Goal: Task Accomplishment & Management: Complete application form

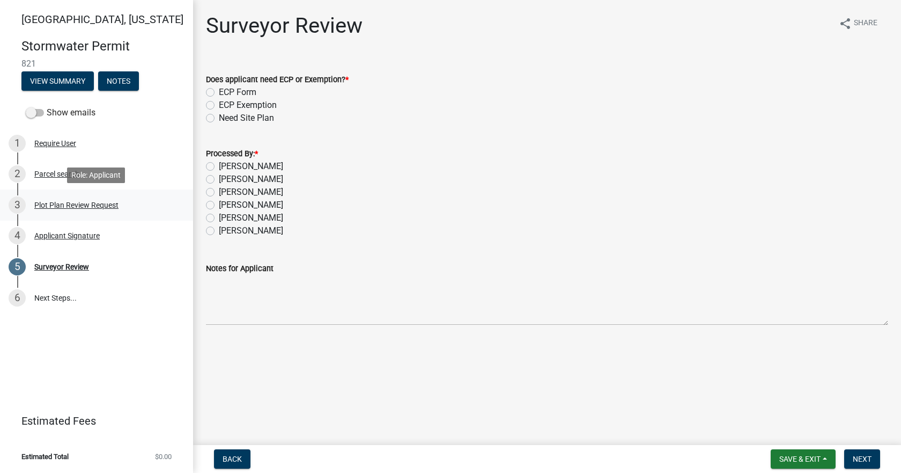
click at [117, 198] on div "3 Plot Plan Review Request" at bounding box center [92, 204] width 167 height 17
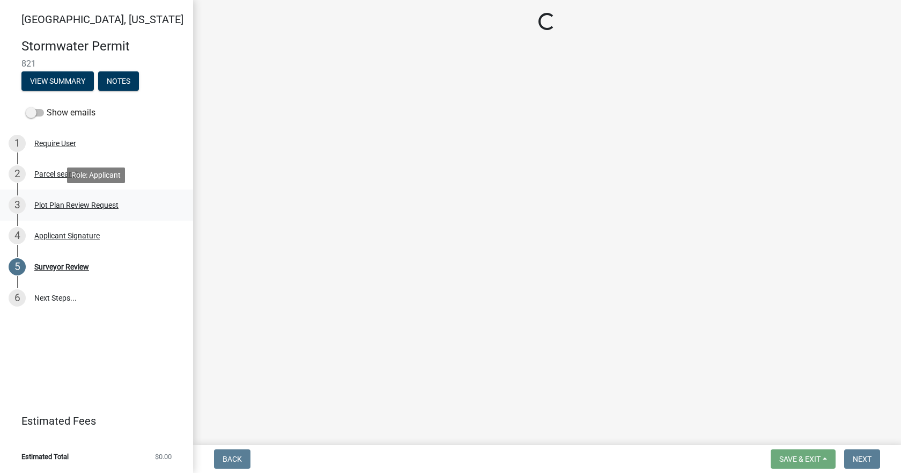
select select "b583a170-26d7-469b-a390-0aed4d149ee1"
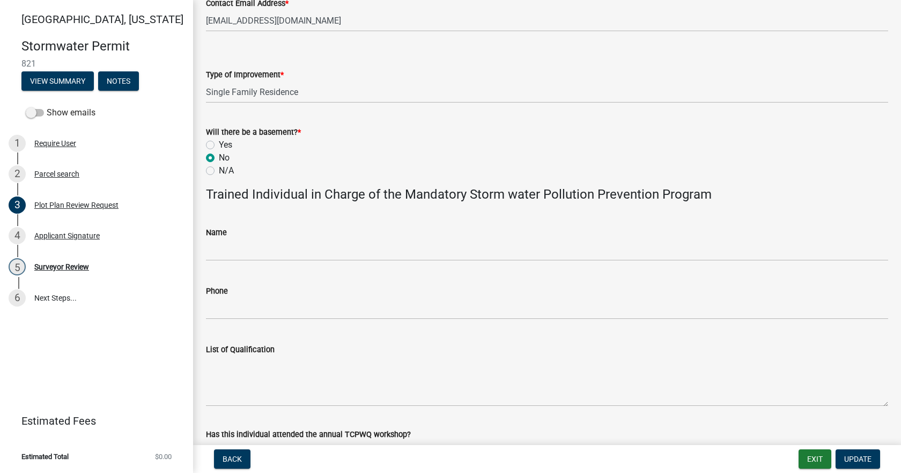
scroll to position [624, 0]
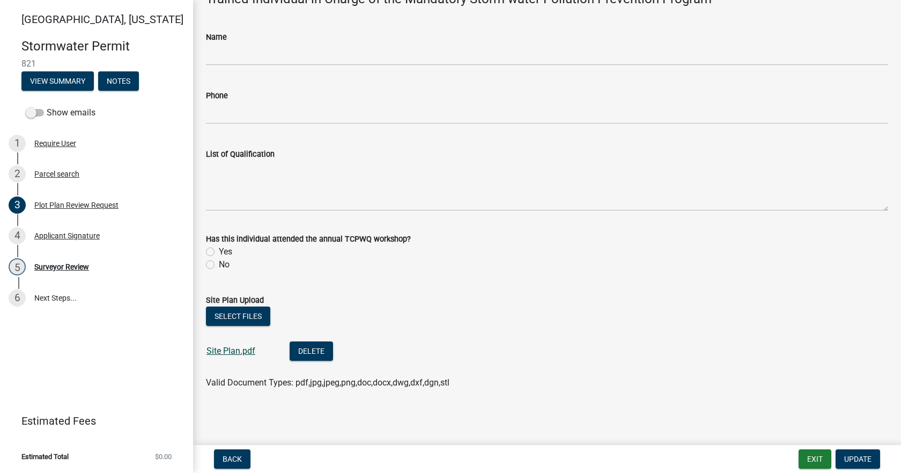
click at [236, 355] on link "Site Plan.pdf" at bounding box center [230, 350] width 49 height 10
click at [88, 268] on div "Surveyor Review" at bounding box center [61, 267] width 55 height 8
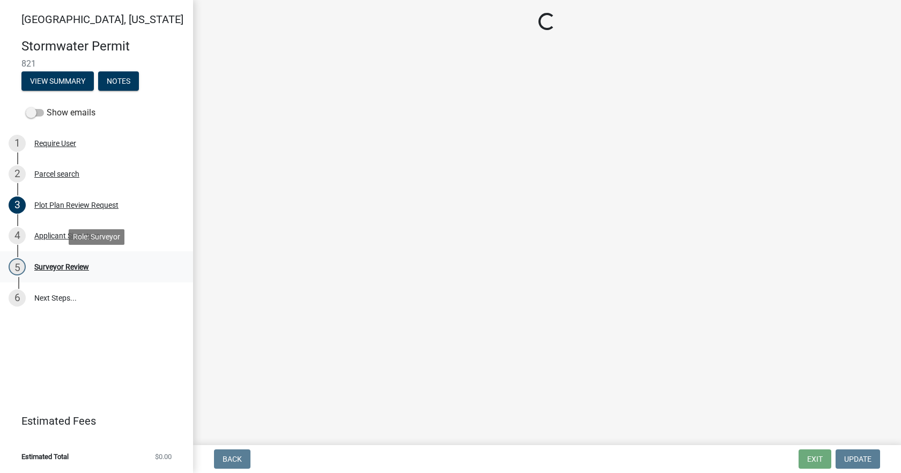
scroll to position [0, 0]
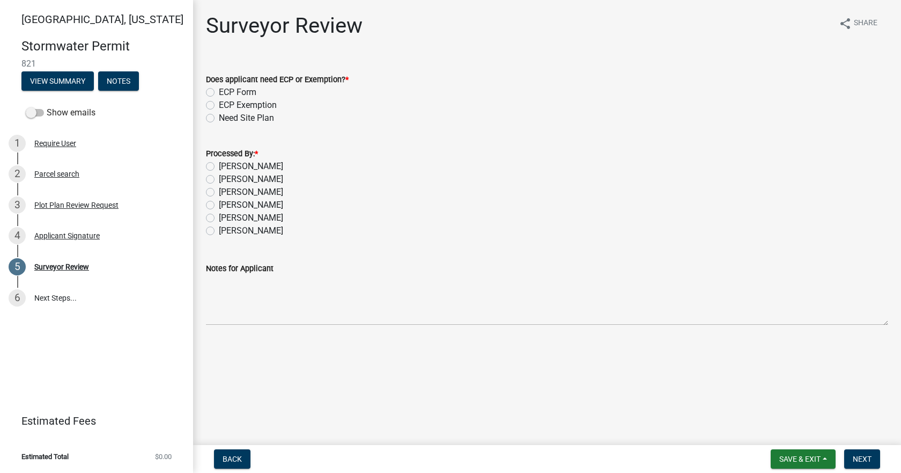
click at [264, 165] on label "[PERSON_NAME]" at bounding box center [251, 166] width 64 height 13
click at [226, 165] on input "[PERSON_NAME]" at bounding box center [222, 163] width 7 height 7
radio input "true"
click at [223, 89] on label "ECP Form" at bounding box center [238, 92] width 38 height 13
click at [223, 89] on input "ECP Form" at bounding box center [222, 89] width 7 height 7
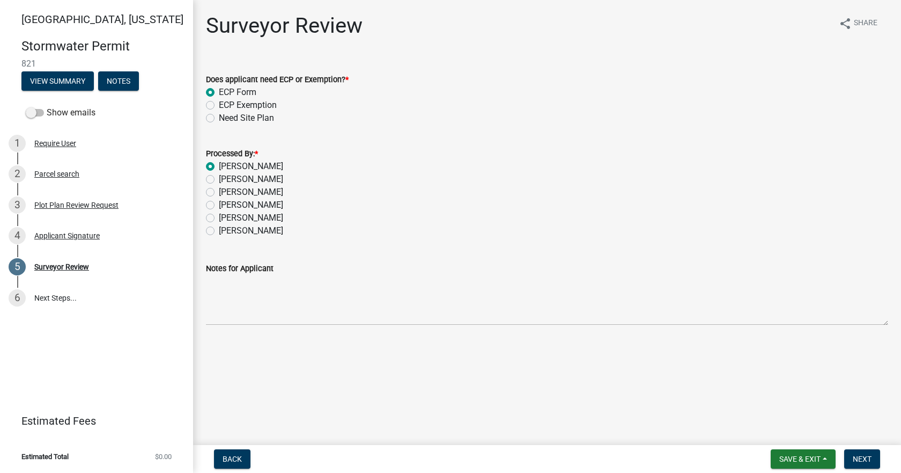
radio input "true"
click at [877, 459] on button "Next" at bounding box center [862, 458] width 36 height 19
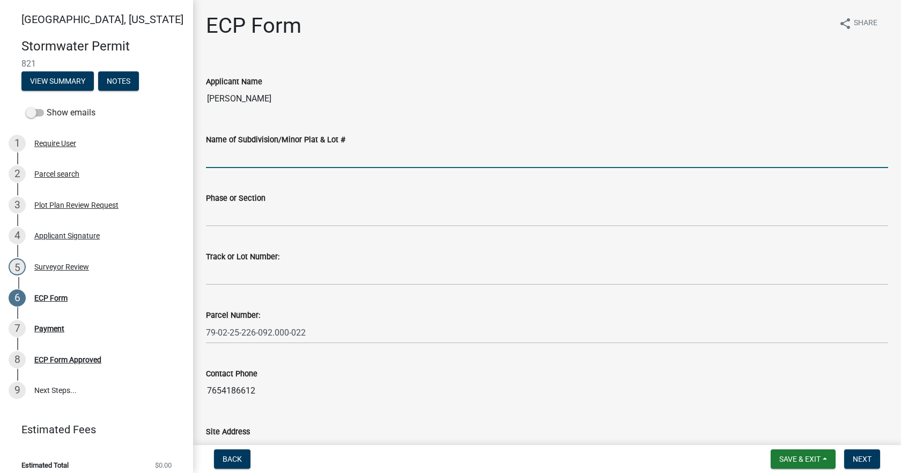
click at [365, 149] on input "Name of Subdivision/Minor Plat & Lot #" at bounding box center [547, 157] width 682 height 22
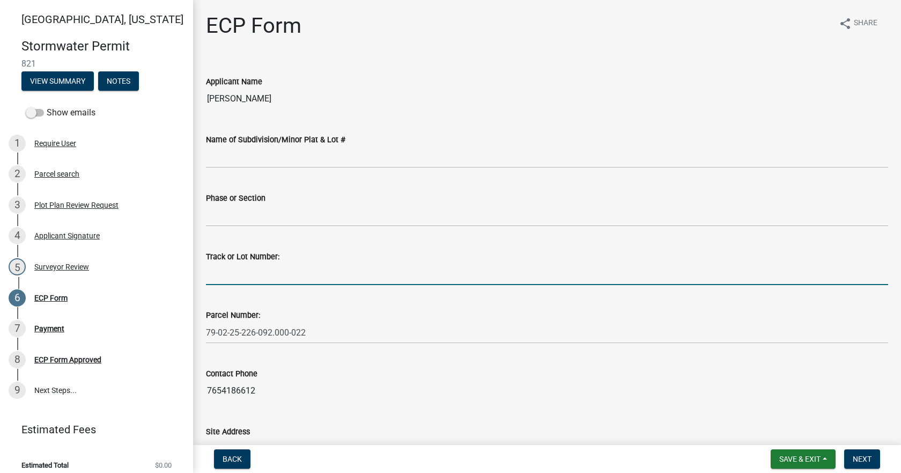
click at [368, 277] on input "Track or Lot Number:" at bounding box center [547, 274] width 682 height 22
type input "12"
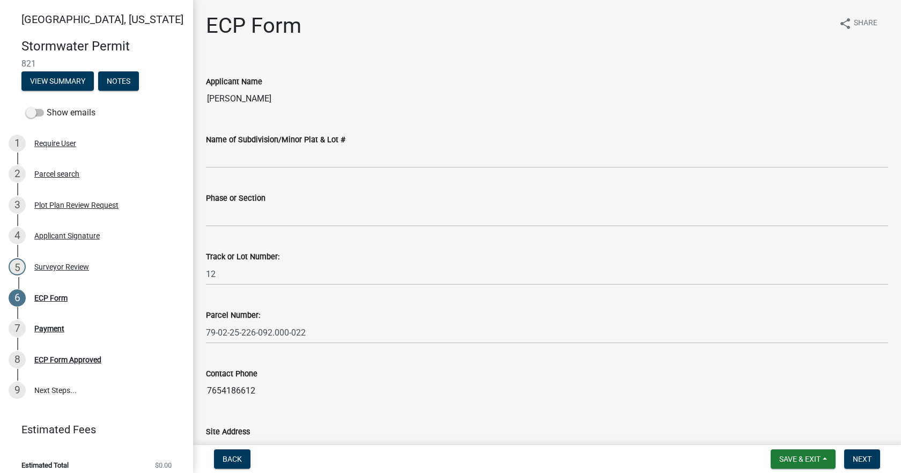
scroll to position [273, 0]
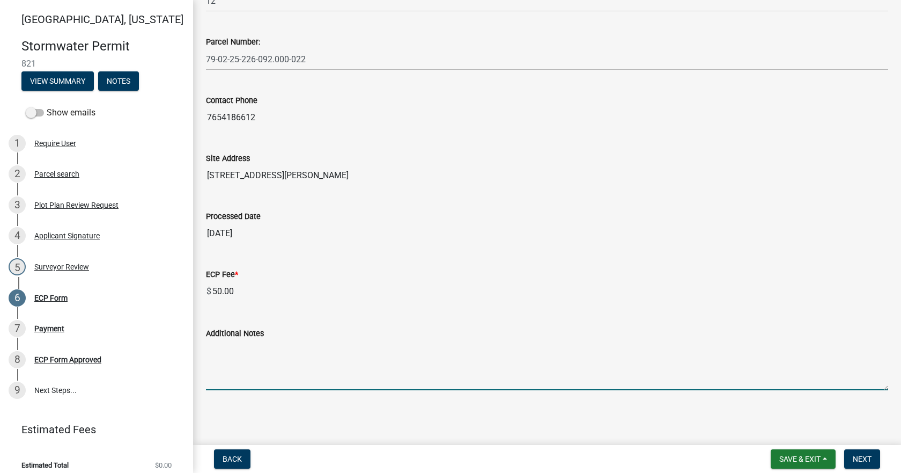
click at [384, 373] on textarea "Additional Notes" at bounding box center [547, 365] width 682 height 50
paste textarea "Install erosion control measures as shown on site plan. Keep streets clear of s…"
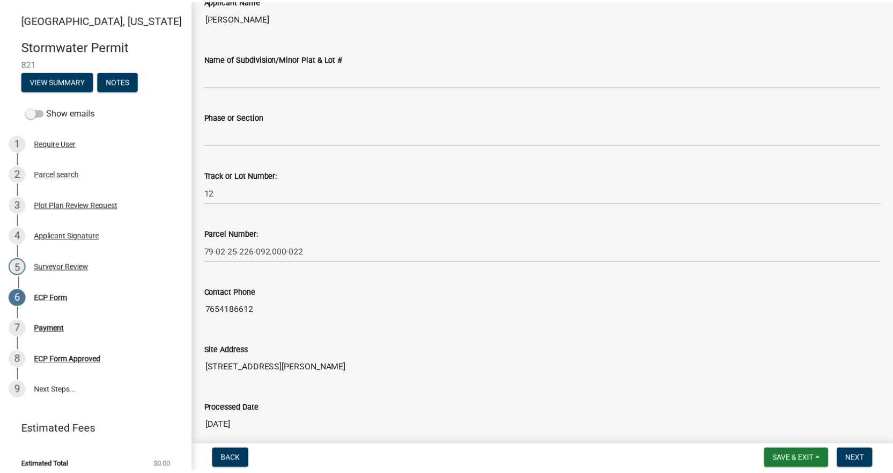
scroll to position [0, 0]
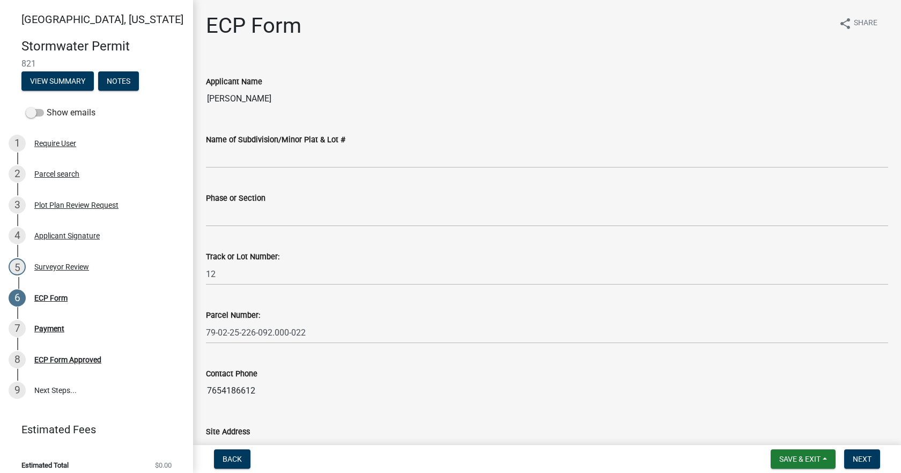
type textarea "Install erosion control measures as shown on site plan. Keep streets clear of s…"
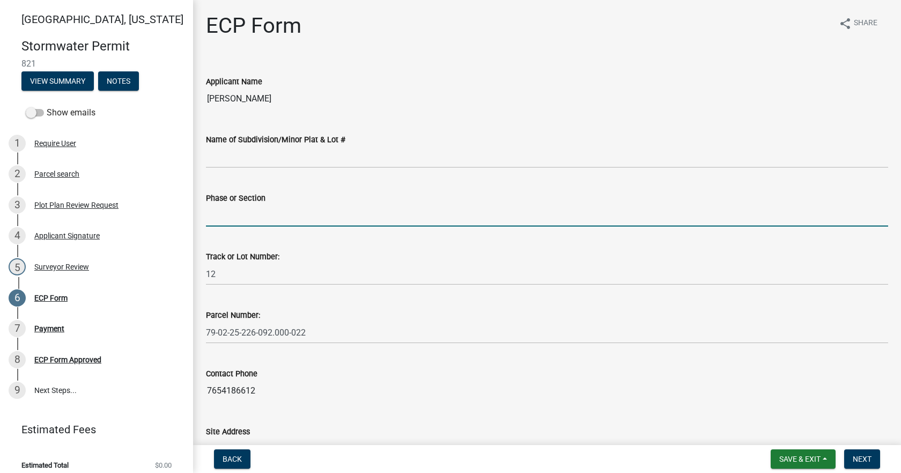
click at [285, 208] on input "Phase or Section" at bounding box center [547, 215] width 682 height 22
type input "1, 2"
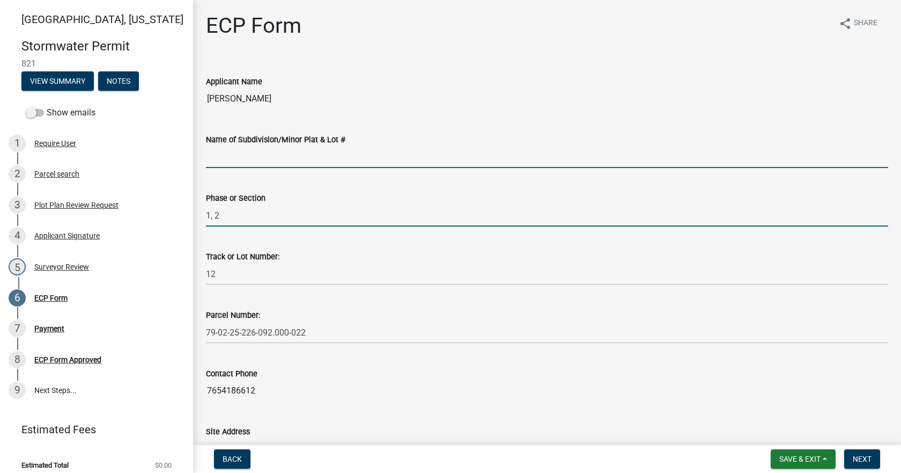
click at [339, 157] on input "Name of Subdivision/Minor Plat & Lot #" at bounding box center [547, 157] width 682 height 22
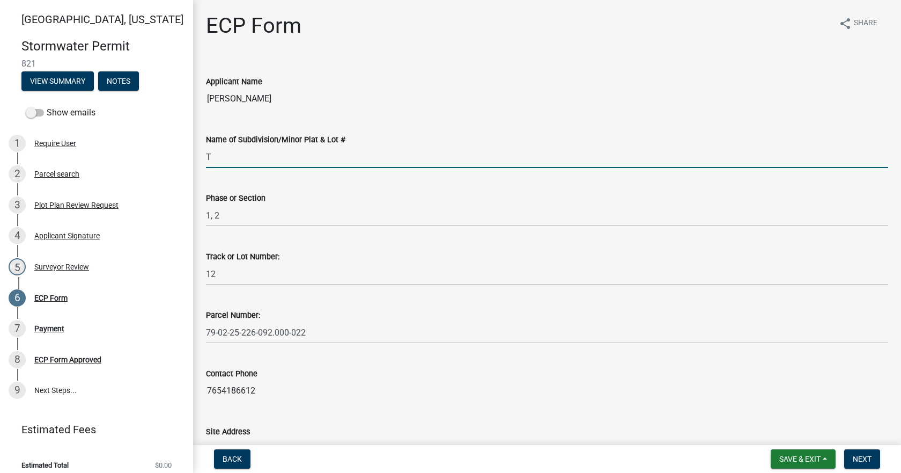
type input "Timberbrook [PERSON_NAME]"
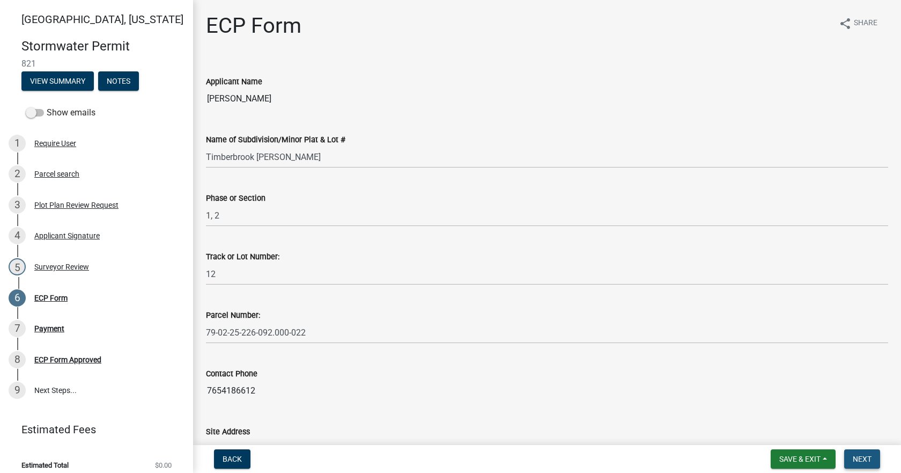
click at [876, 456] on button "Next" at bounding box center [862, 458] width 36 height 19
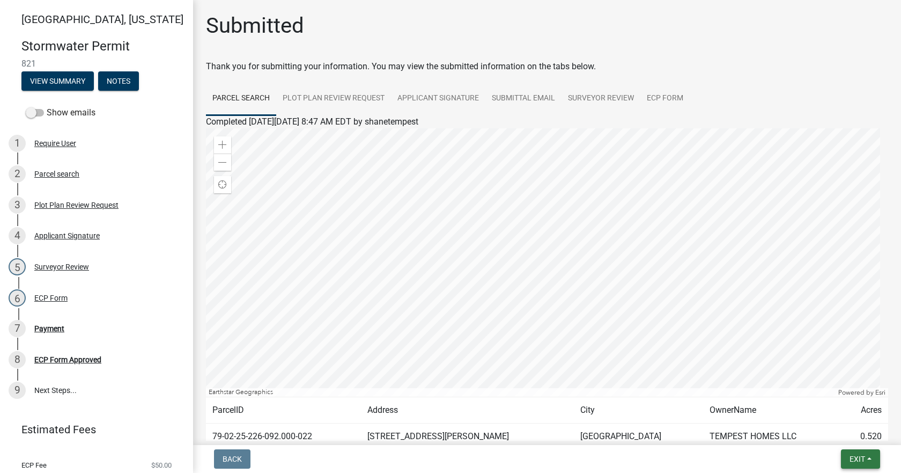
click at [848, 454] on button "Exit" at bounding box center [860, 458] width 39 height 19
click at [847, 428] on button "Save & Exit" at bounding box center [837, 431] width 86 height 26
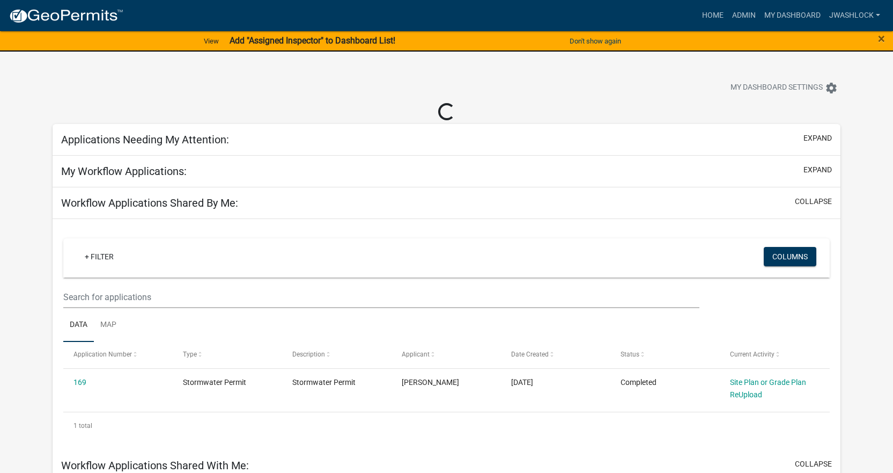
select select "3: 100"
